Goal: Transaction & Acquisition: Download file/media

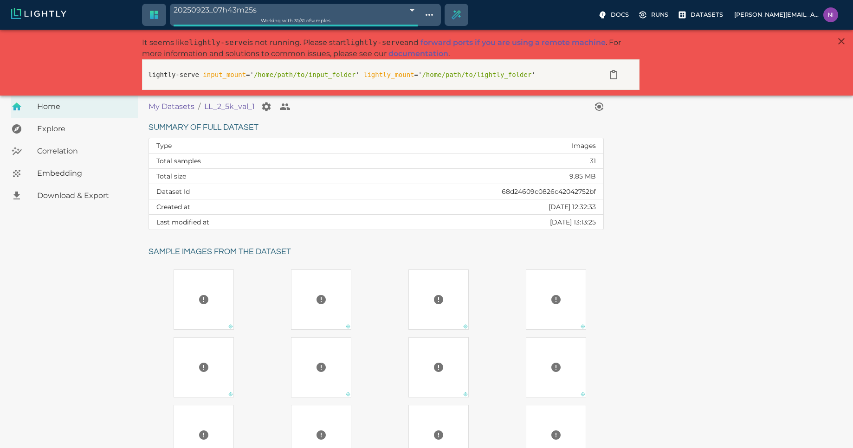
click at [71, 196] on span "Download & Export" at bounding box center [83, 195] width 93 height 11
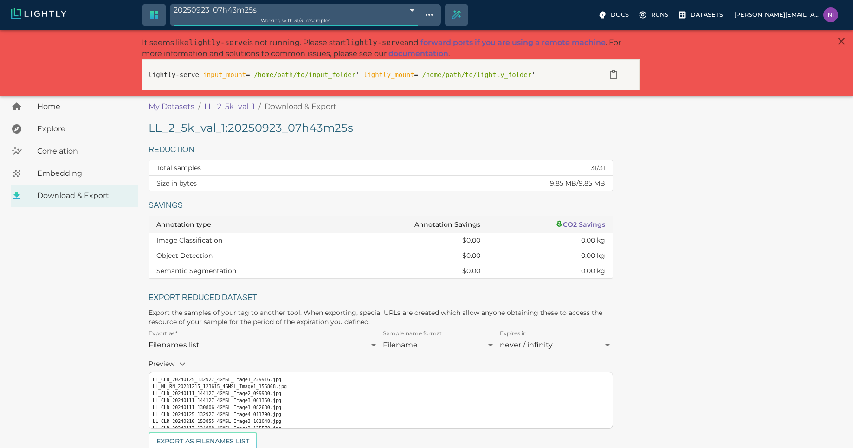
click at [56, 102] on span "Home" at bounding box center [83, 106] width 93 height 11
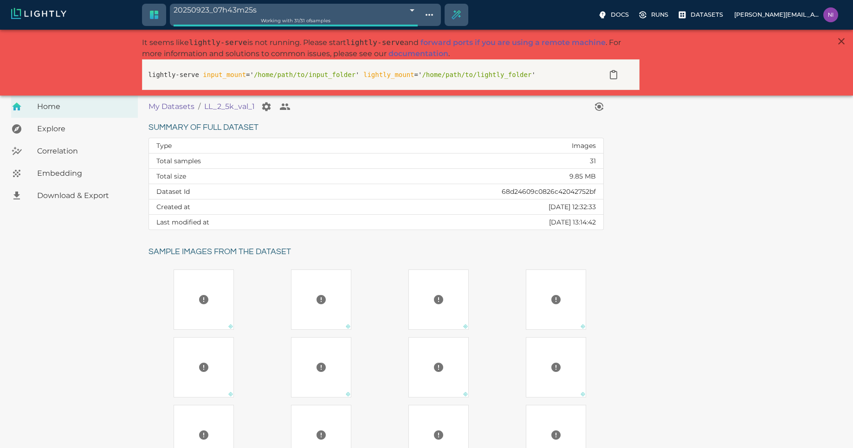
click at [335, 251] on h6 "Sample images from the dataset" at bounding box center [380, 252] width 462 height 14
click at [723, 16] on p "Datasets" at bounding box center [707, 14] width 32 height 9
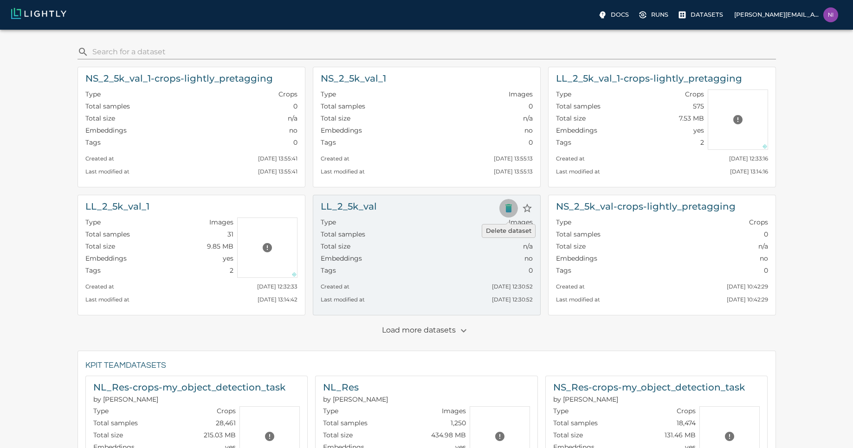
click at [507, 211] on icon "Delete dataset" at bounding box center [509, 208] width 6 height 8
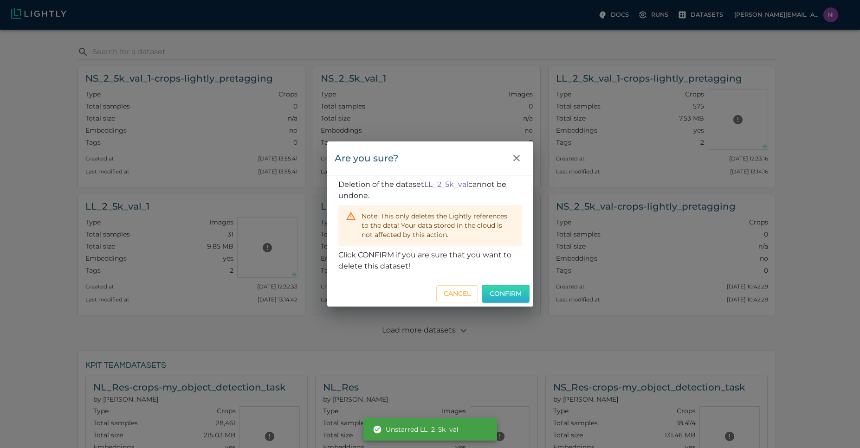
click at [499, 292] on button "Confirm" at bounding box center [506, 294] width 48 height 18
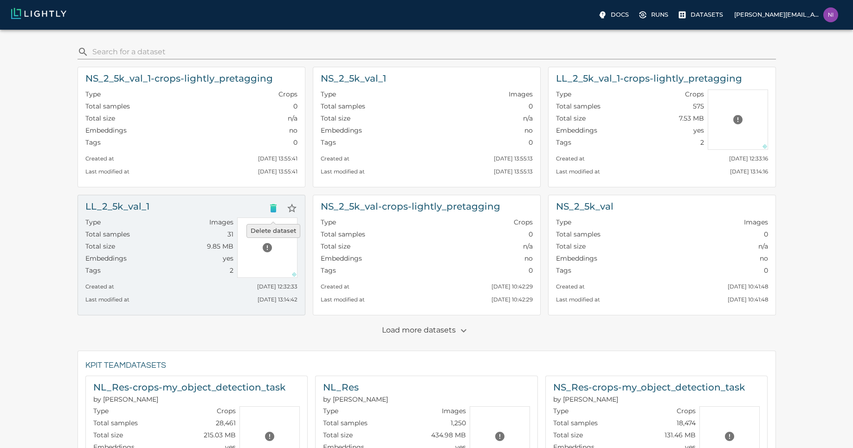
click at [276, 204] on icon "Delete dataset" at bounding box center [273, 208] width 11 height 11
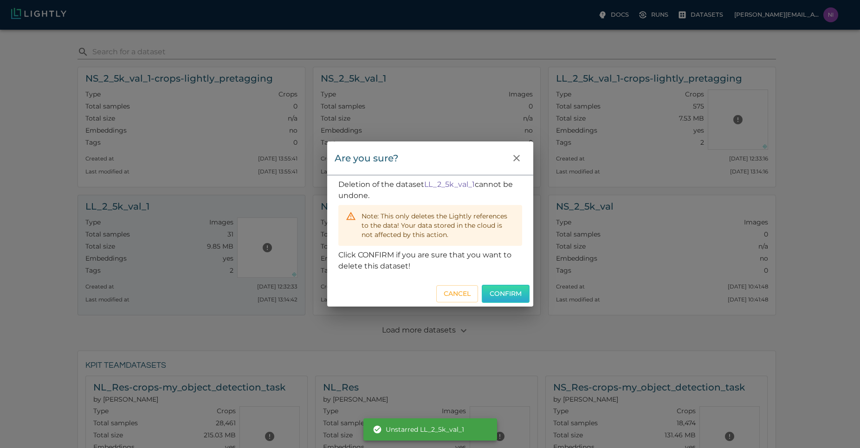
click at [494, 291] on button "Confirm" at bounding box center [506, 294] width 48 height 18
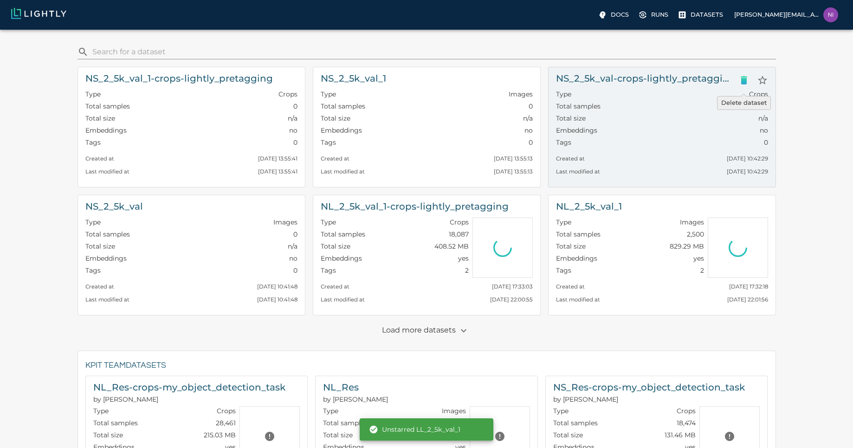
click at [747, 80] on icon "Delete dataset" at bounding box center [744, 80] width 11 height 11
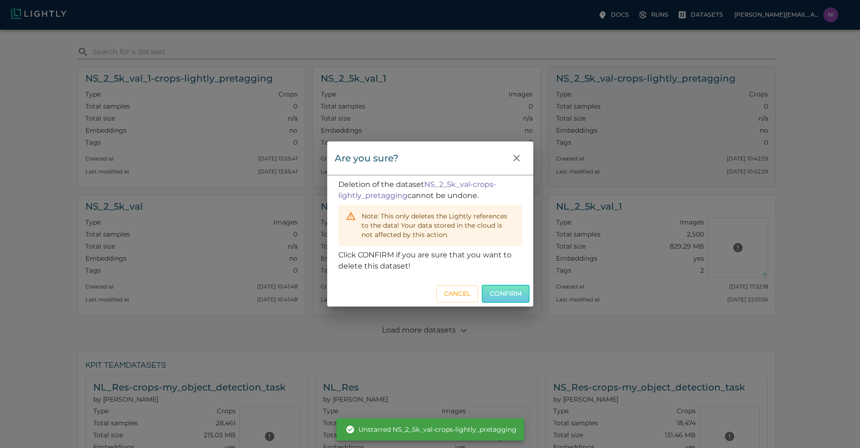
click at [512, 291] on button "Confirm" at bounding box center [506, 294] width 48 height 18
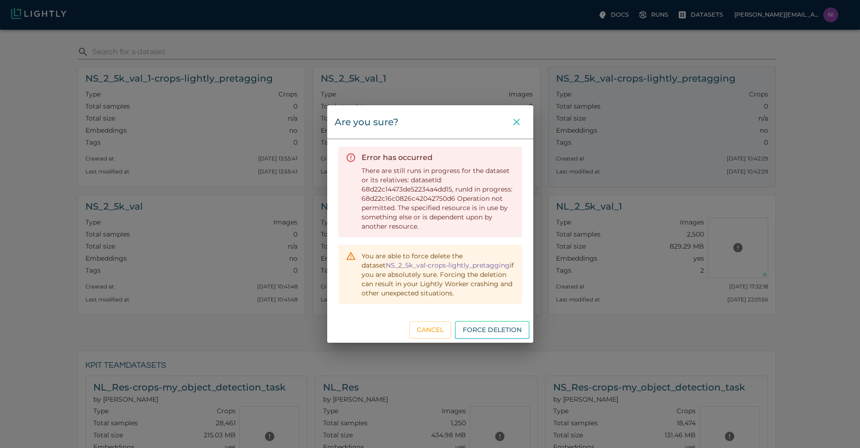
click at [514, 122] on icon "close" at bounding box center [516, 122] width 11 height 11
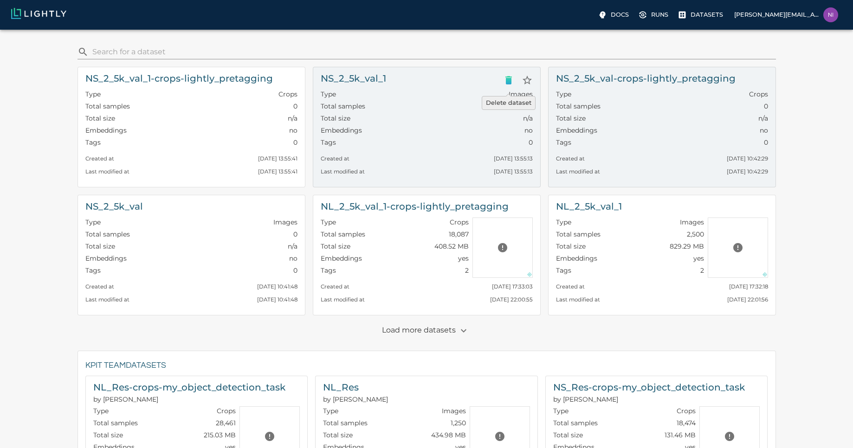
click at [509, 76] on icon "Delete dataset" at bounding box center [508, 80] width 11 height 11
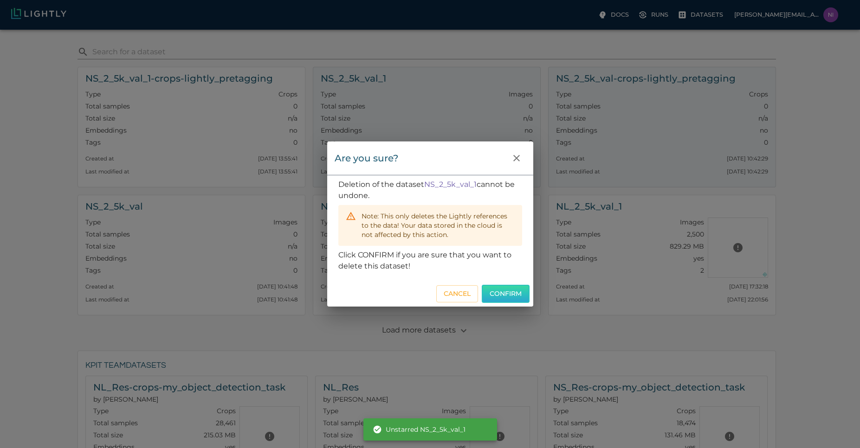
click at [502, 291] on button "Confirm" at bounding box center [506, 294] width 48 height 18
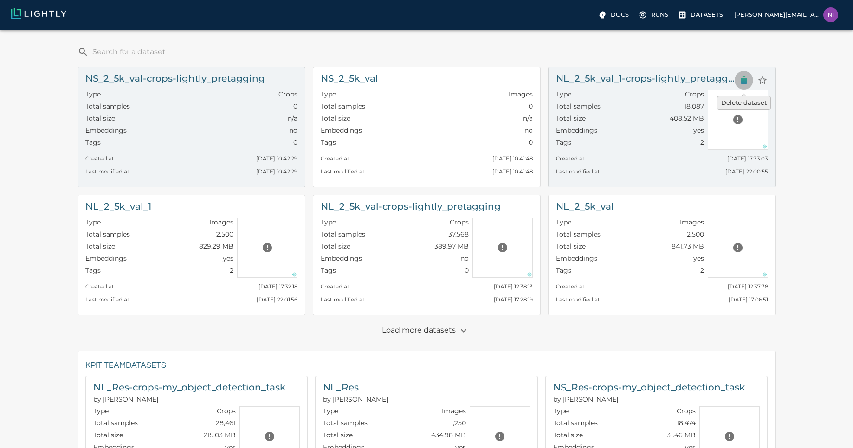
click at [742, 80] on icon "Delete dataset" at bounding box center [744, 80] width 6 height 8
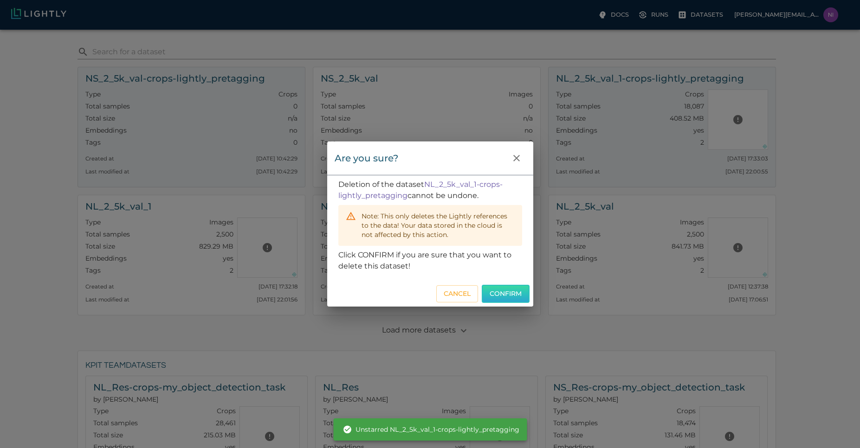
click at [498, 294] on button "Confirm" at bounding box center [506, 294] width 48 height 18
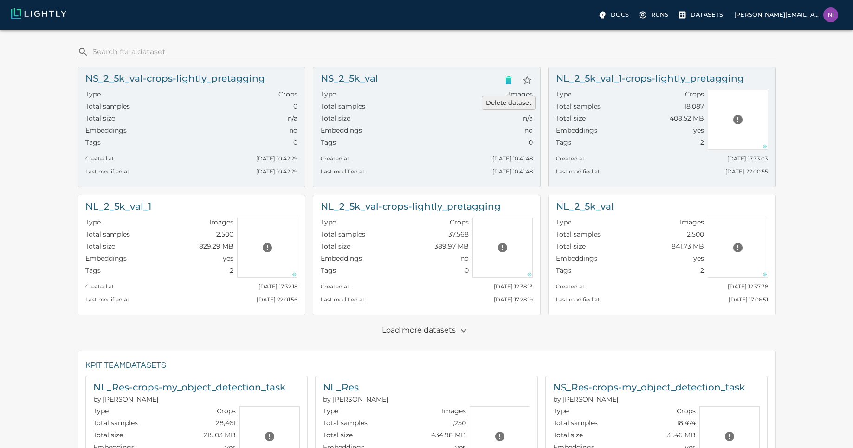
click at [512, 82] on icon "Delete dataset" at bounding box center [508, 80] width 11 height 11
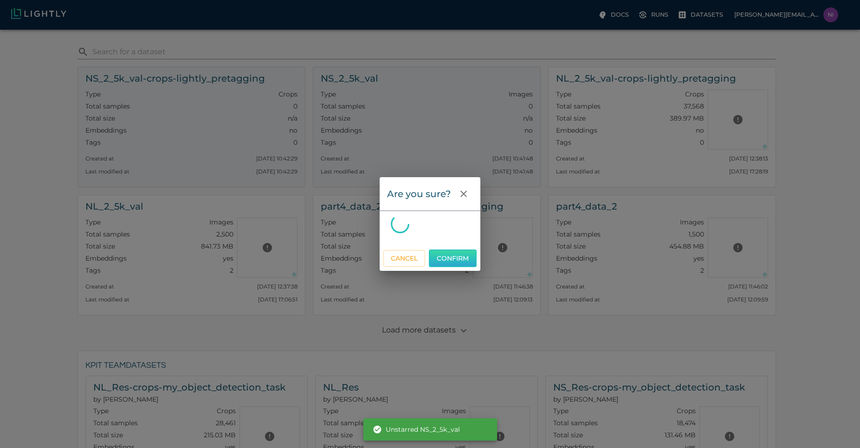
click at [464, 246] on div at bounding box center [430, 230] width 101 height 31
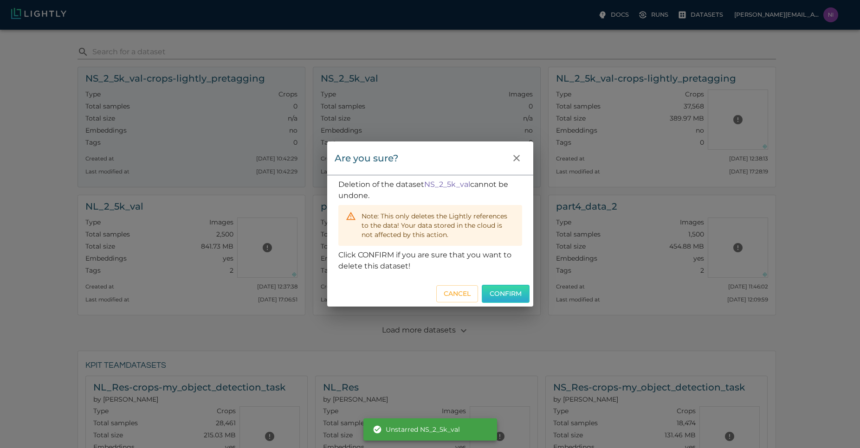
click at [510, 295] on button "Confirm" at bounding box center [506, 294] width 48 height 18
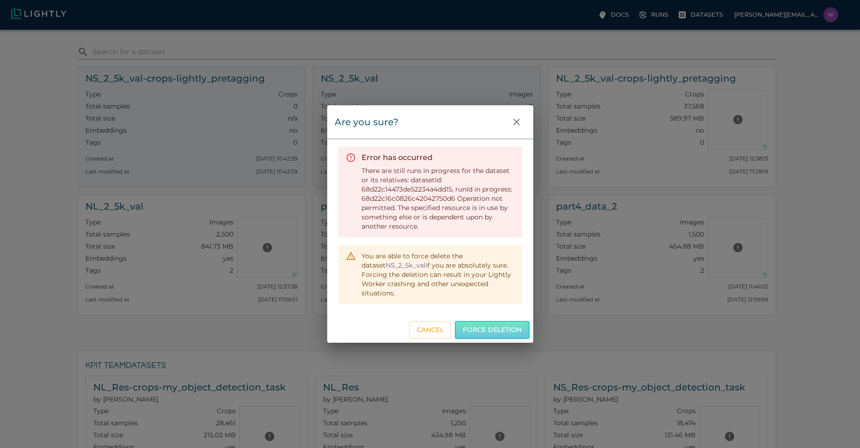
click at [486, 325] on button "Force deletion" at bounding box center [492, 330] width 75 height 18
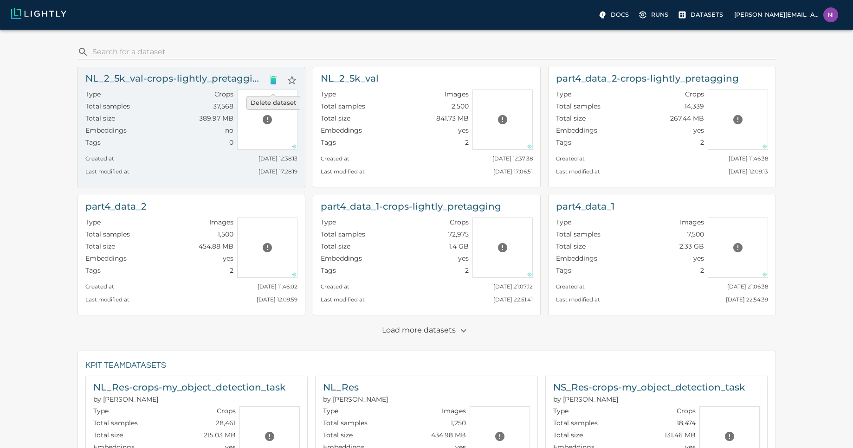
click at [268, 80] on icon "Delete dataset" at bounding box center [273, 80] width 11 height 11
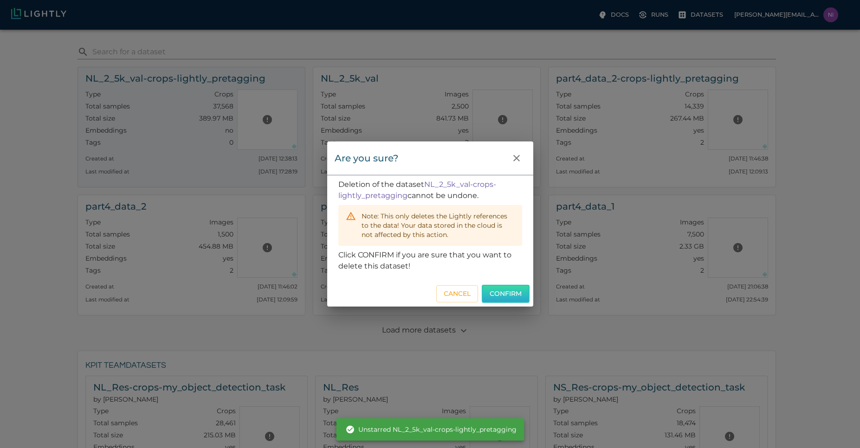
click at [507, 296] on button "Confirm" at bounding box center [506, 294] width 48 height 18
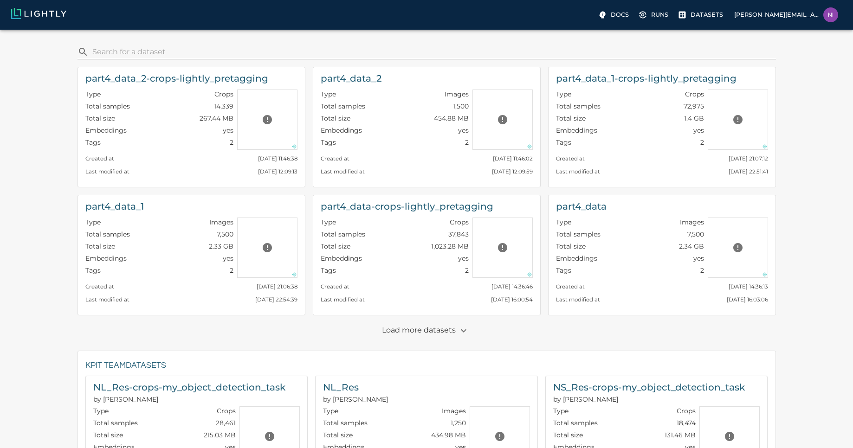
click at [236, 337] on div "Load more datasets" at bounding box center [423, 327] width 706 height 23
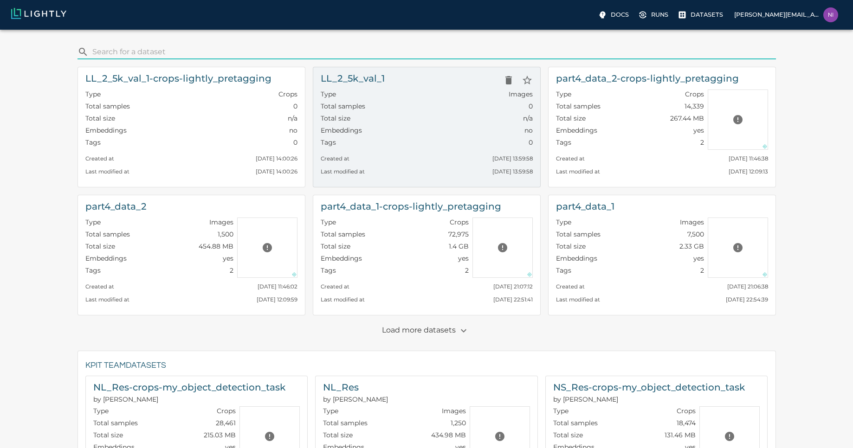
click at [397, 98] on div "Type Images" at bounding box center [427, 96] width 212 height 12
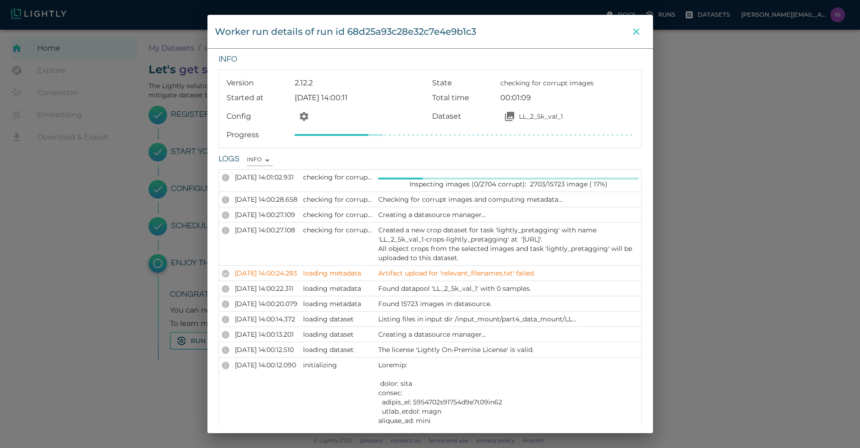
click at [635, 32] on icon "close" at bounding box center [636, 31] width 11 height 11
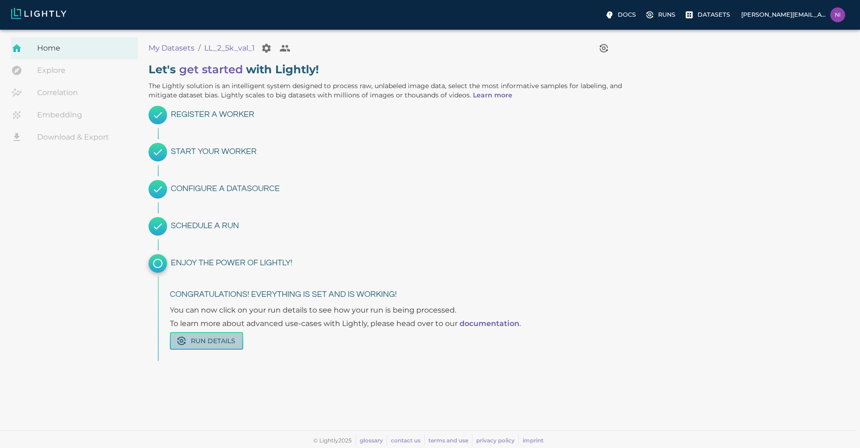
click at [223, 343] on button "Run Details" at bounding box center [206, 341] width 73 height 18
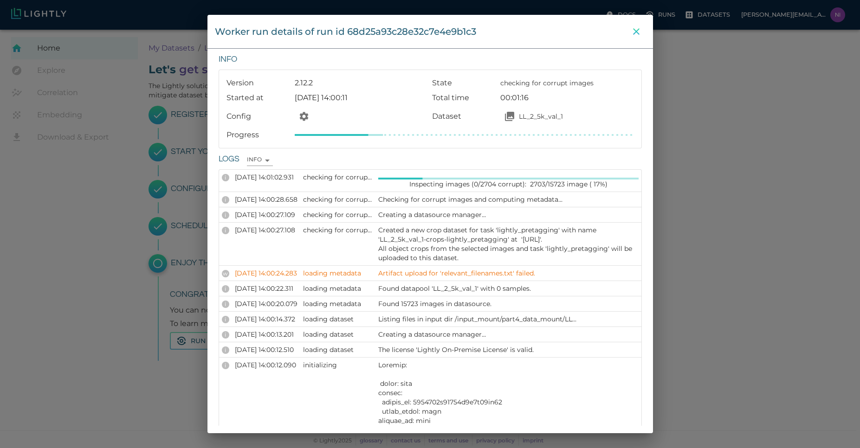
click at [635, 29] on icon "close" at bounding box center [636, 31] width 11 height 11
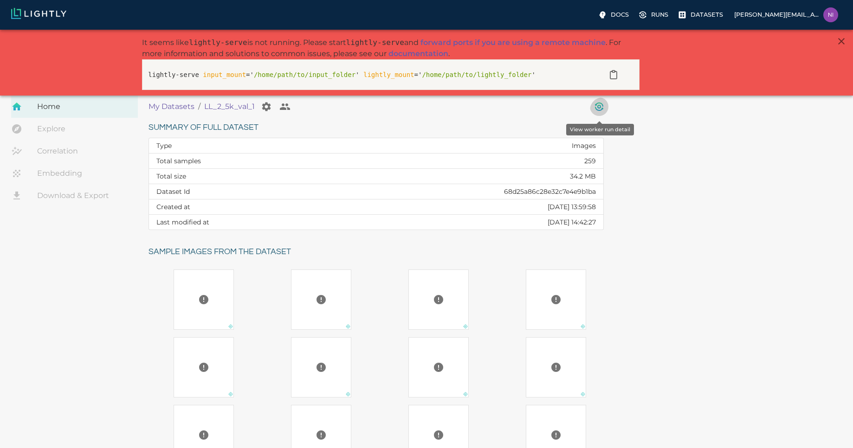
click at [602, 107] on icon "View worker run detail" at bounding box center [598, 109] width 7 height 4
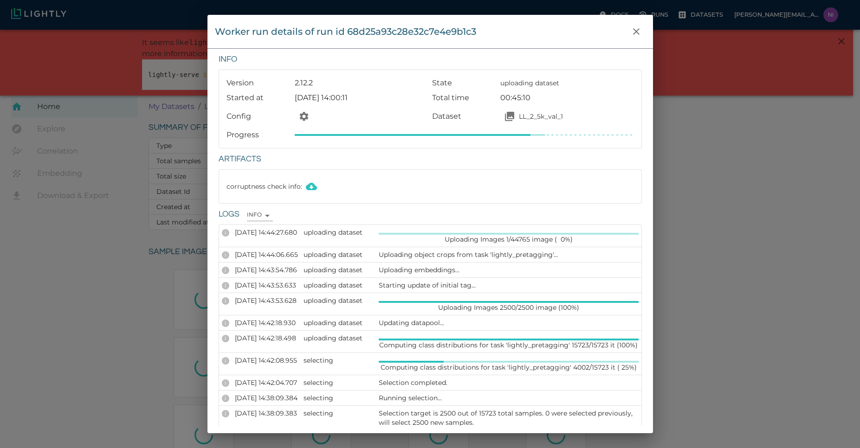
click at [681, 155] on div "Worker run details of run id 68d25a93c28e32c7e4e9b1c3 Info Version 2.12.2 State…" at bounding box center [430, 224] width 860 height 448
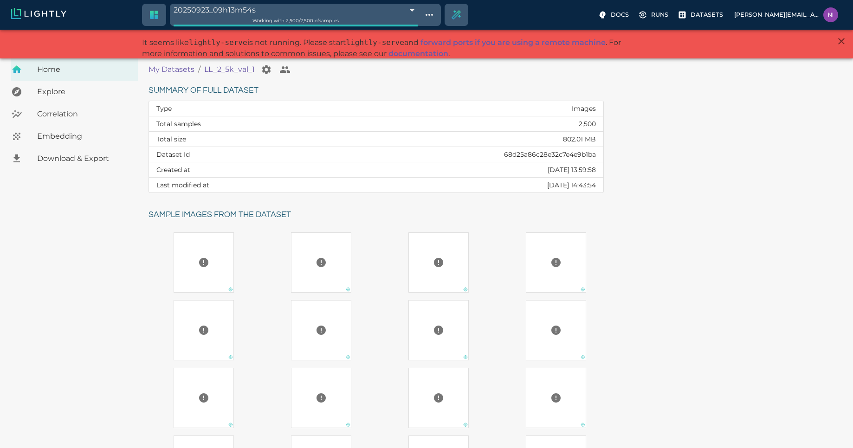
click at [673, 205] on div "Summary of full dataset Type Images Total samples 2,500 Total size 802.01 MB Da…" at bounding box center [493, 311] width 705 height 471
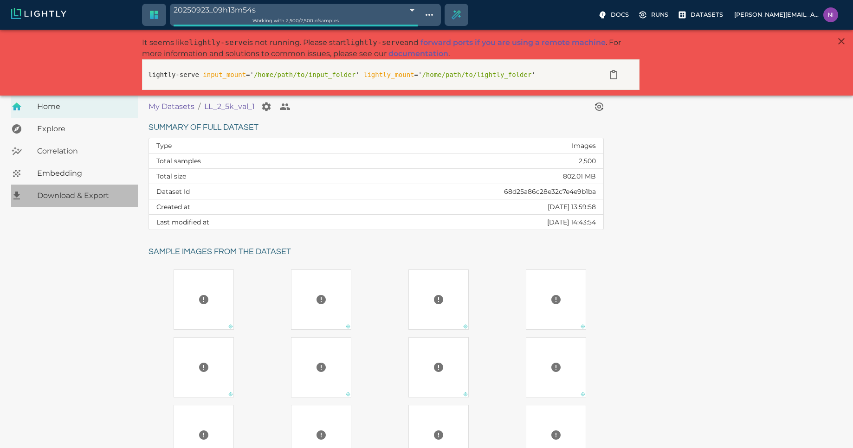
click at [98, 195] on span "Download & Export" at bounding box center [83, 195] width 93 height 11
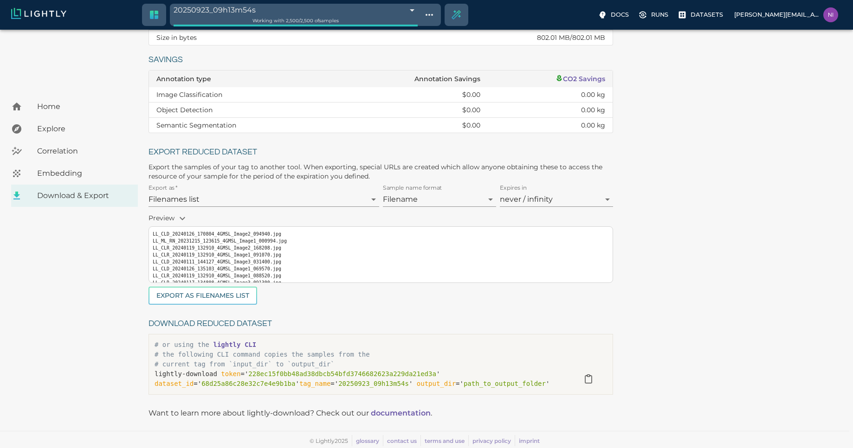
scroll to position [146, 0]
click at [220, 298] on button "Export as Filenames list" at bounding box center [203, 295] width 109 height 18
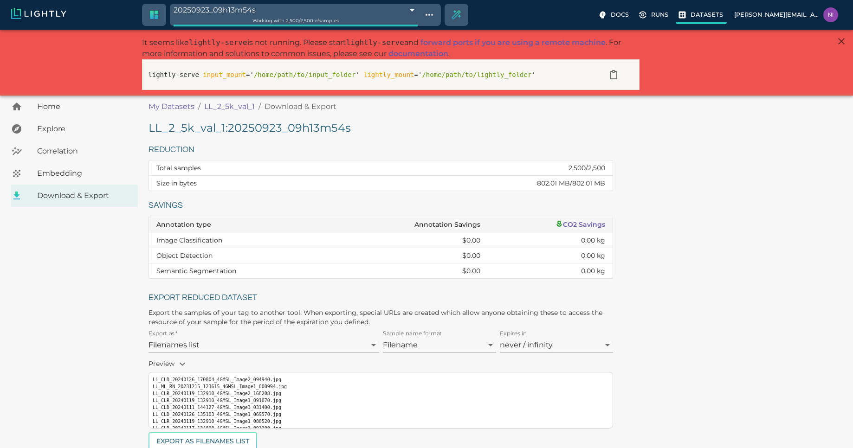
click at [716, 17] on p "Datasets" at bounding box center [707, 14] width 32 height 9
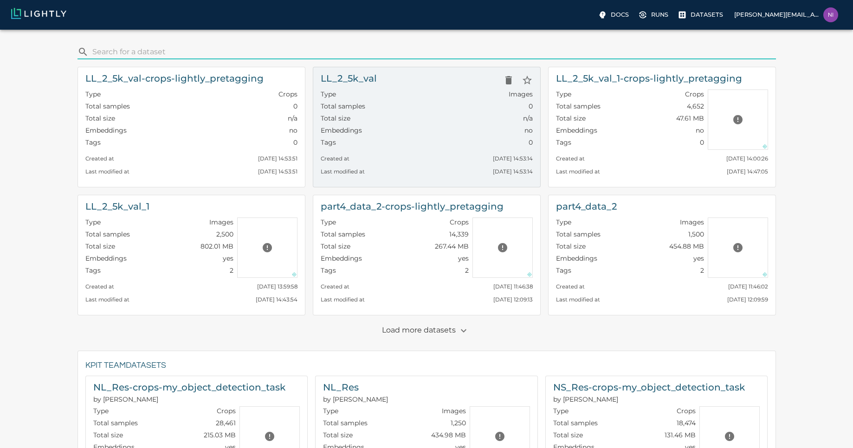
click at [410, 80] on div "LL_2_5k_val" at bounding box center [427, 80] width 212 height 19
